Goal: Task Accomplishment & Management: Manage account settings

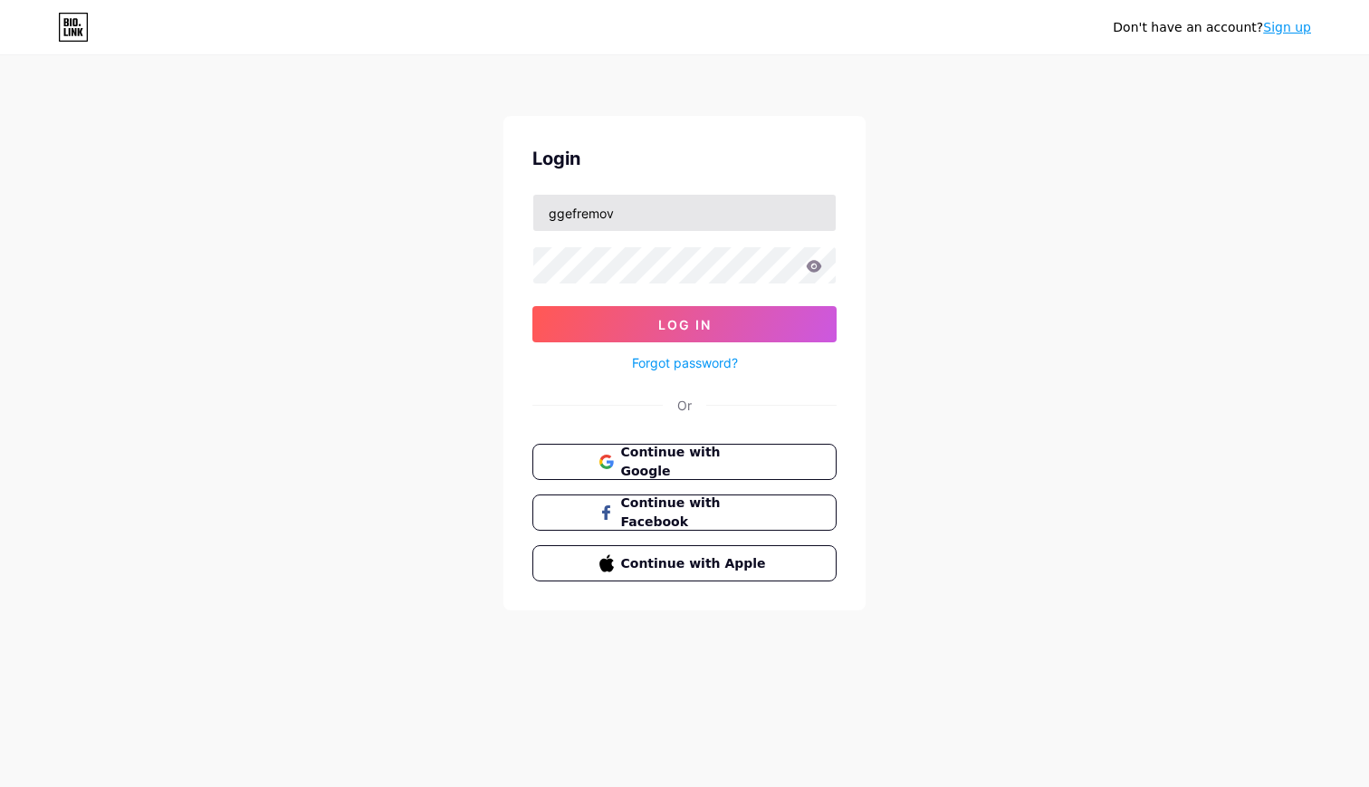
type input "ggefremov"
click at [532, 306] on button "Log In" at bounding box center [684, 324] width 304 height 36
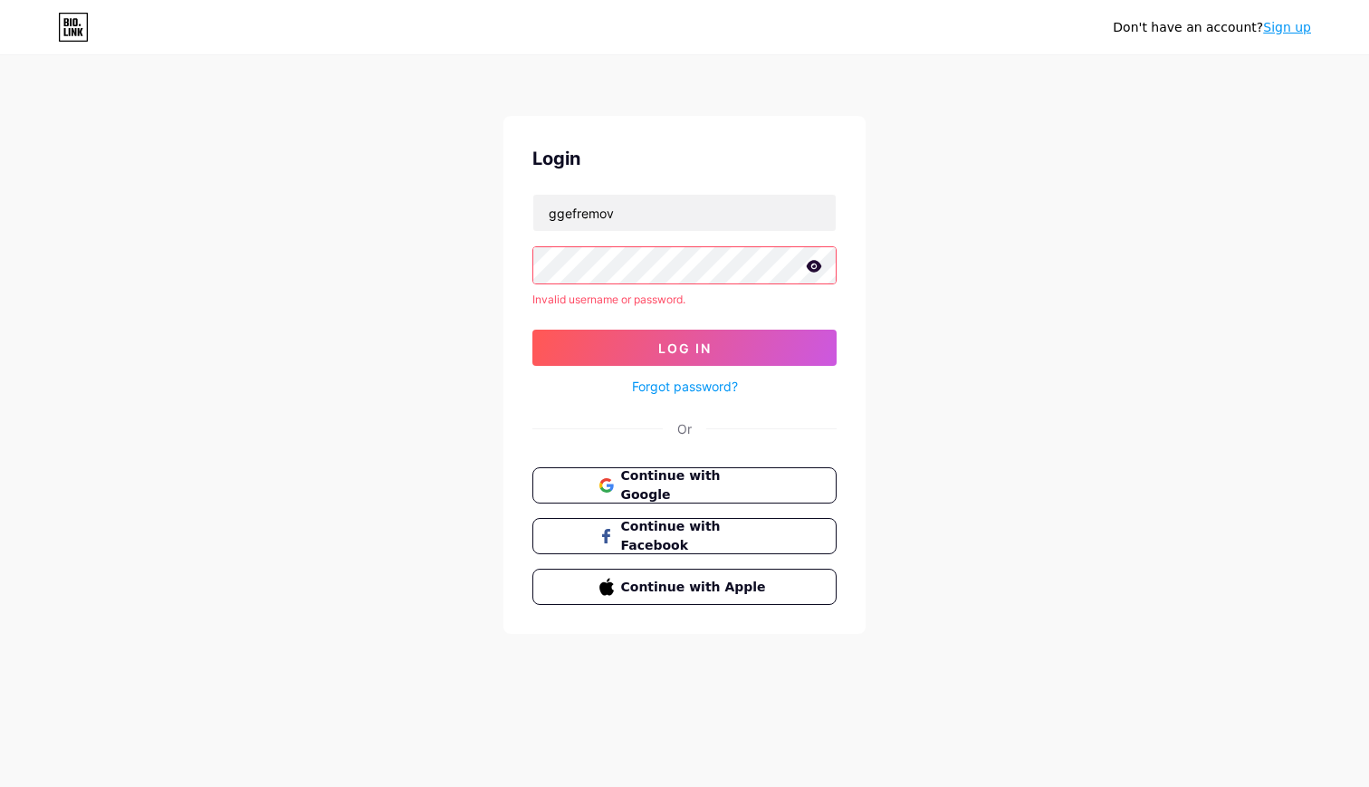
click at [532, 330] on button "Log In" at bounding box center [684, 348] width 304 height 36
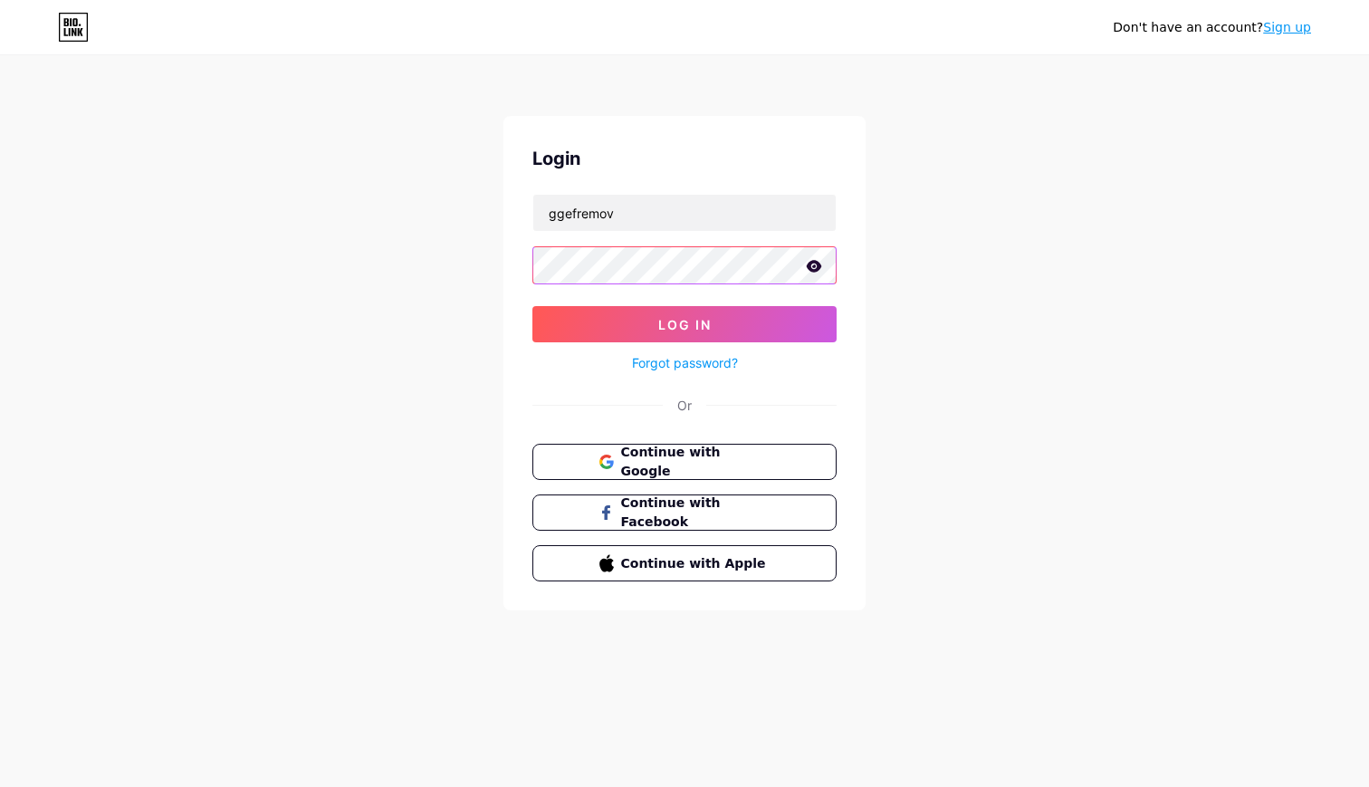
click at [532, 306] on button "Log In" at bounding box center [684, 324] width 304 height 36
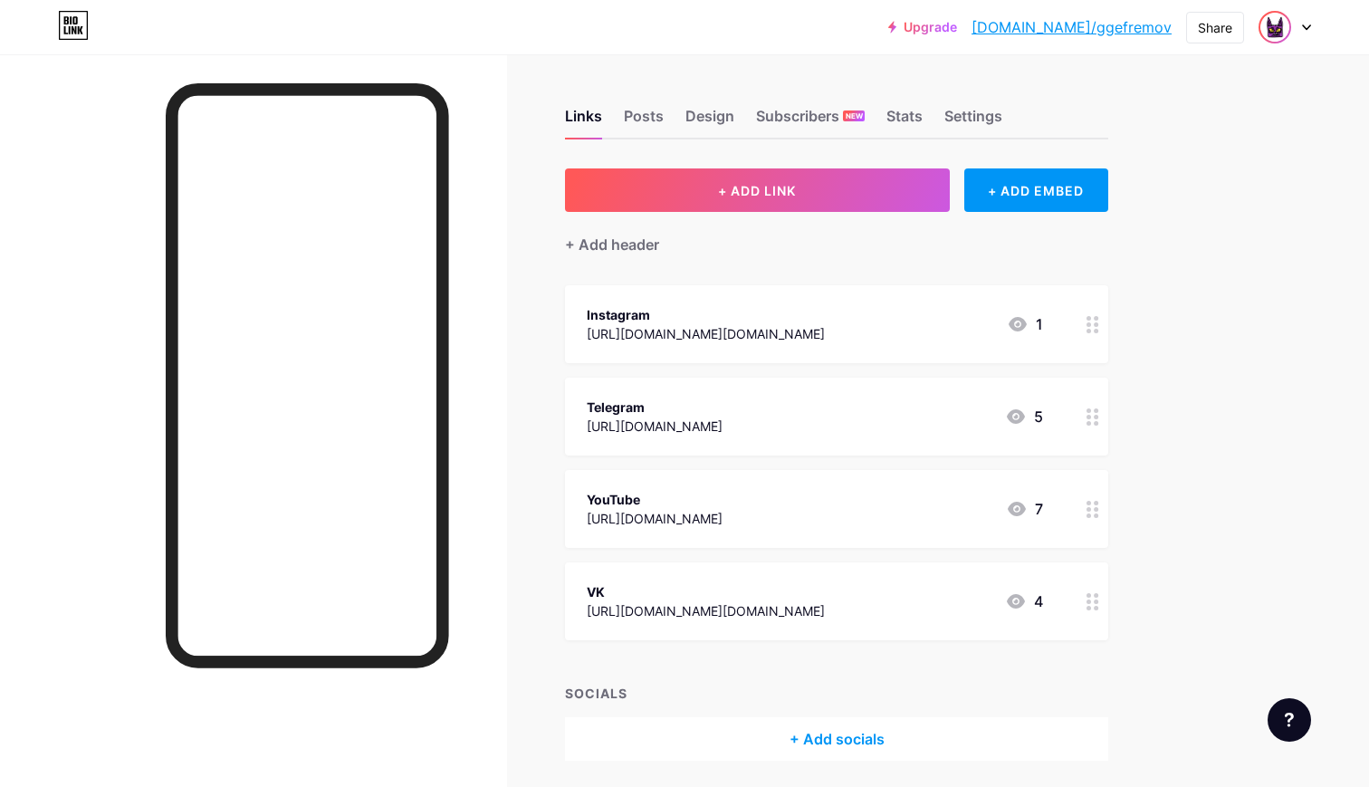
click at [1286, 27] on img at bounding box center [1275, 27] width 29 height 29
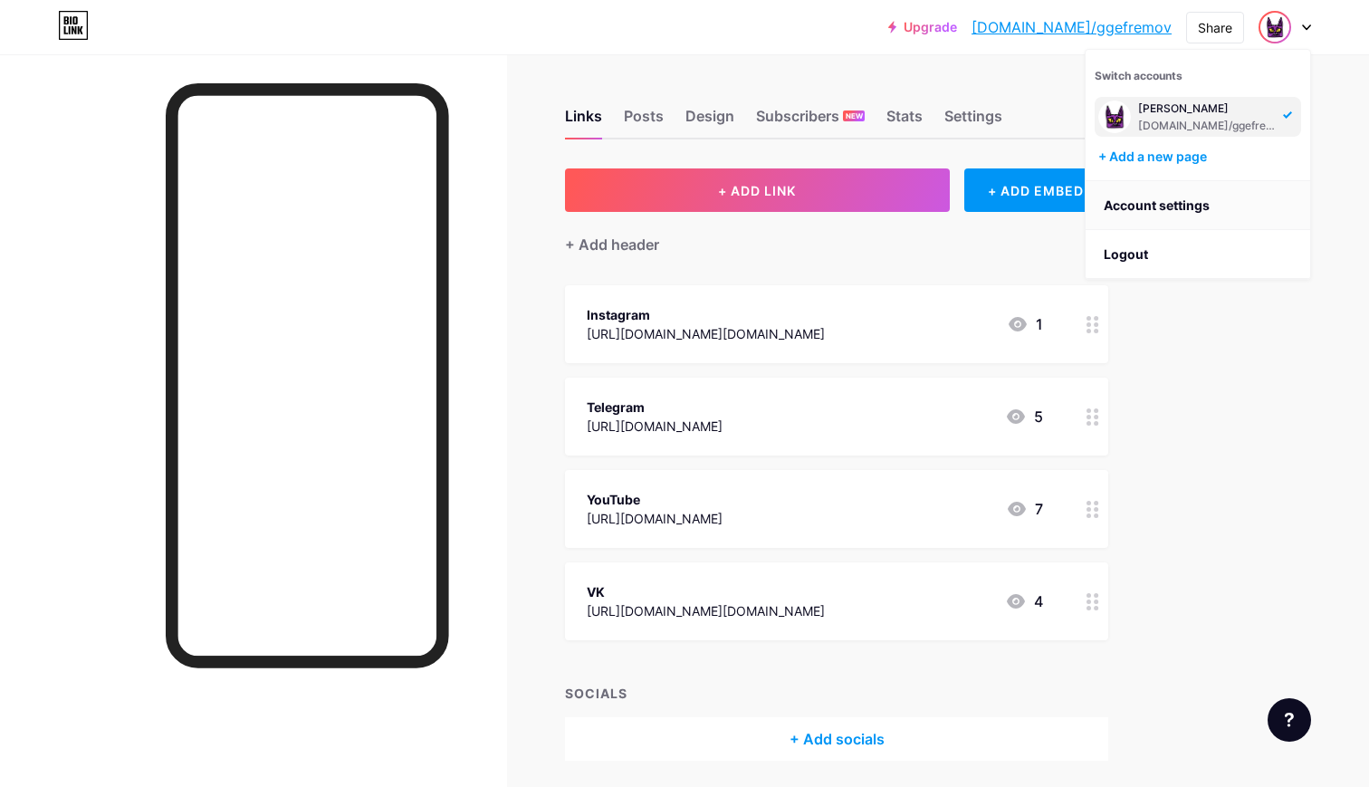
click at [1174, 197] on link "Account settings" at bounding box center [1198, 205] width 225 height 49
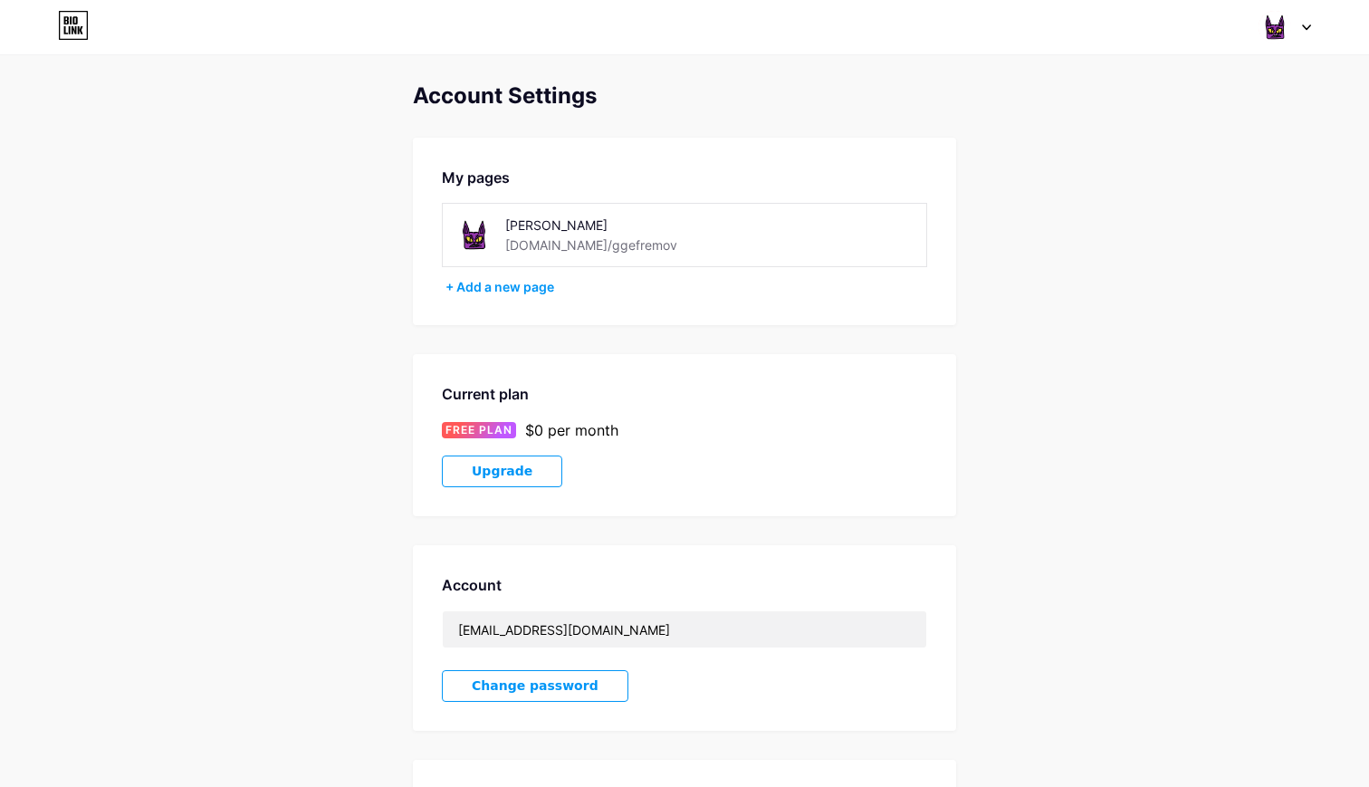
scroll to position [223, 0]
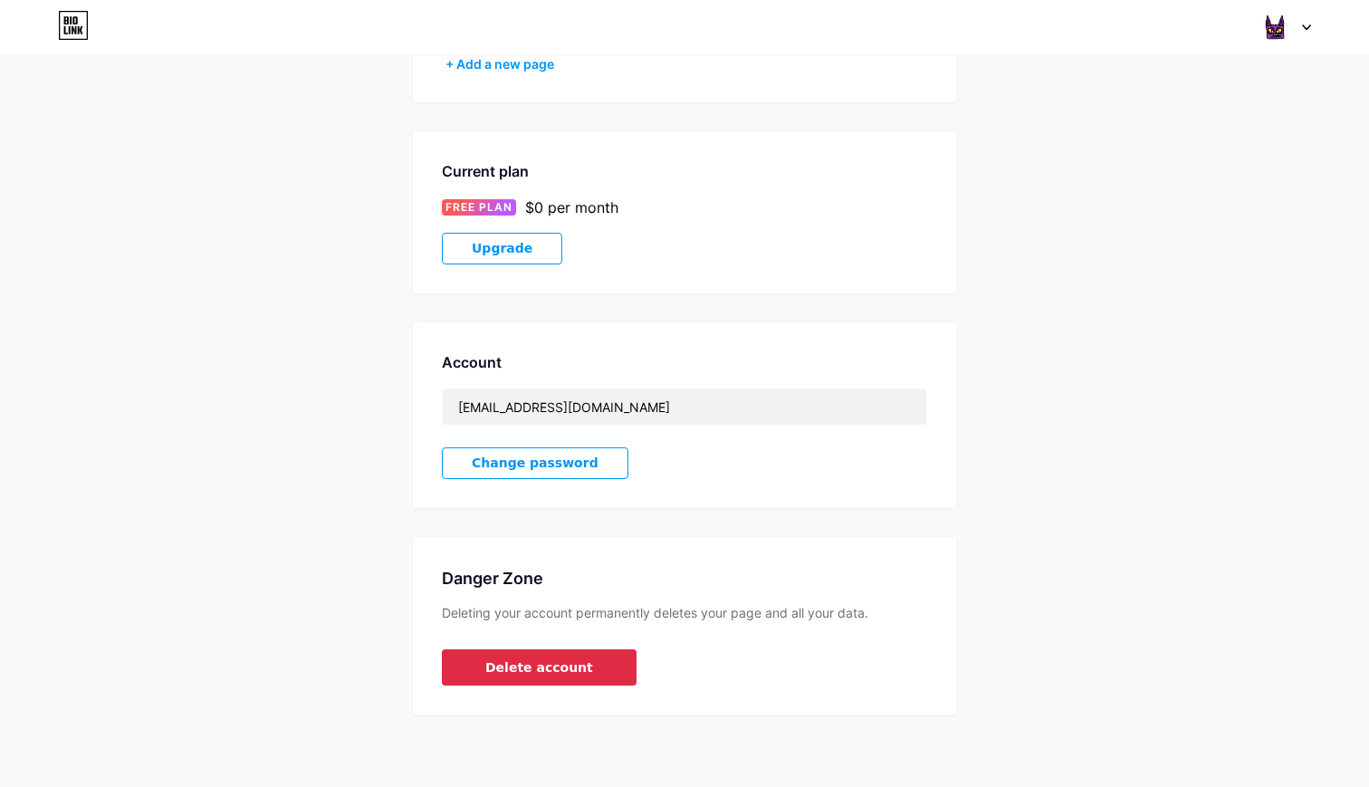
click at [514, 660] on span "Delete account" at bounding box center [539, 667] width 108 height 19
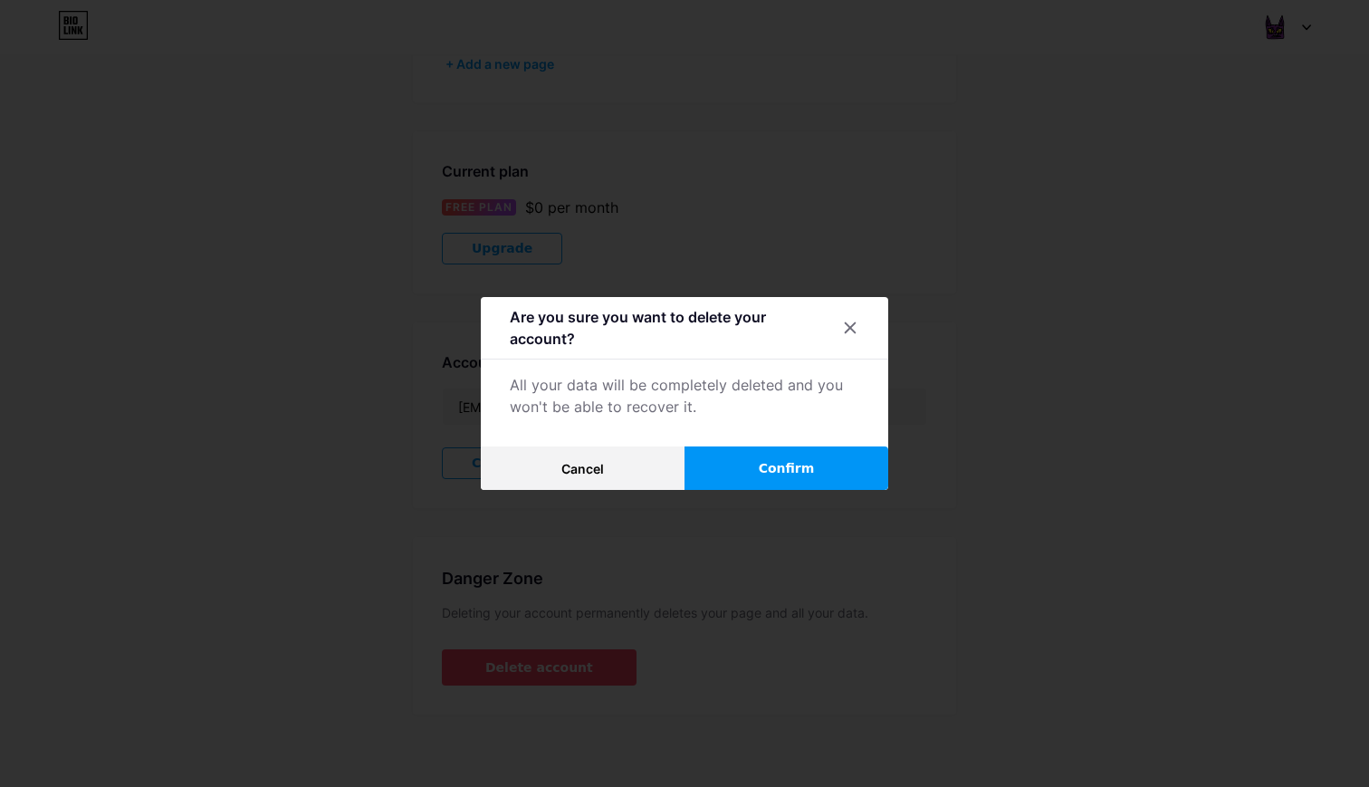
click at [739, 459] on button "Confirm" at bounding box center [787, 467] width 204 height 43
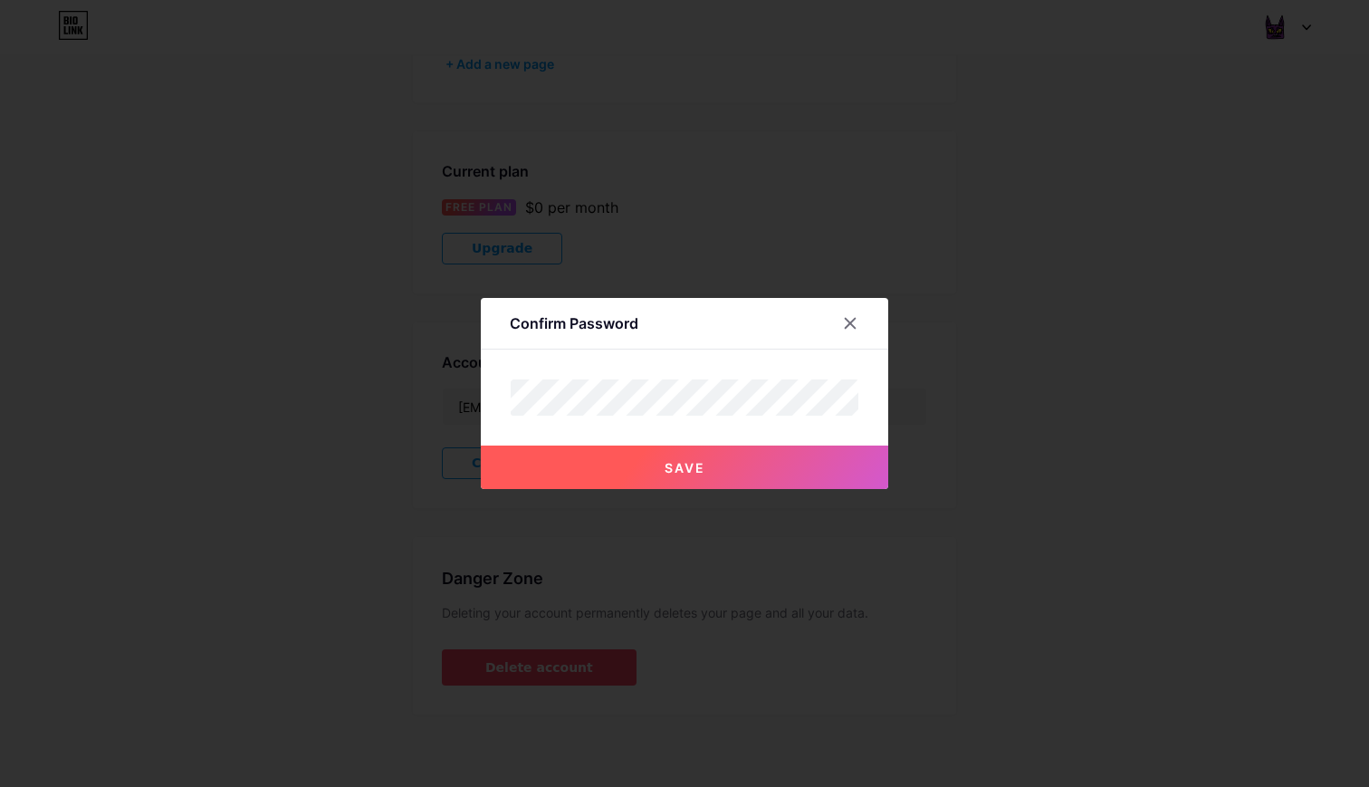
click at [742, 465] on button "Save" at bounding box center [684, 467] width 407 height 43
